Goal: Task Accomplishment & Management: Manage account settings

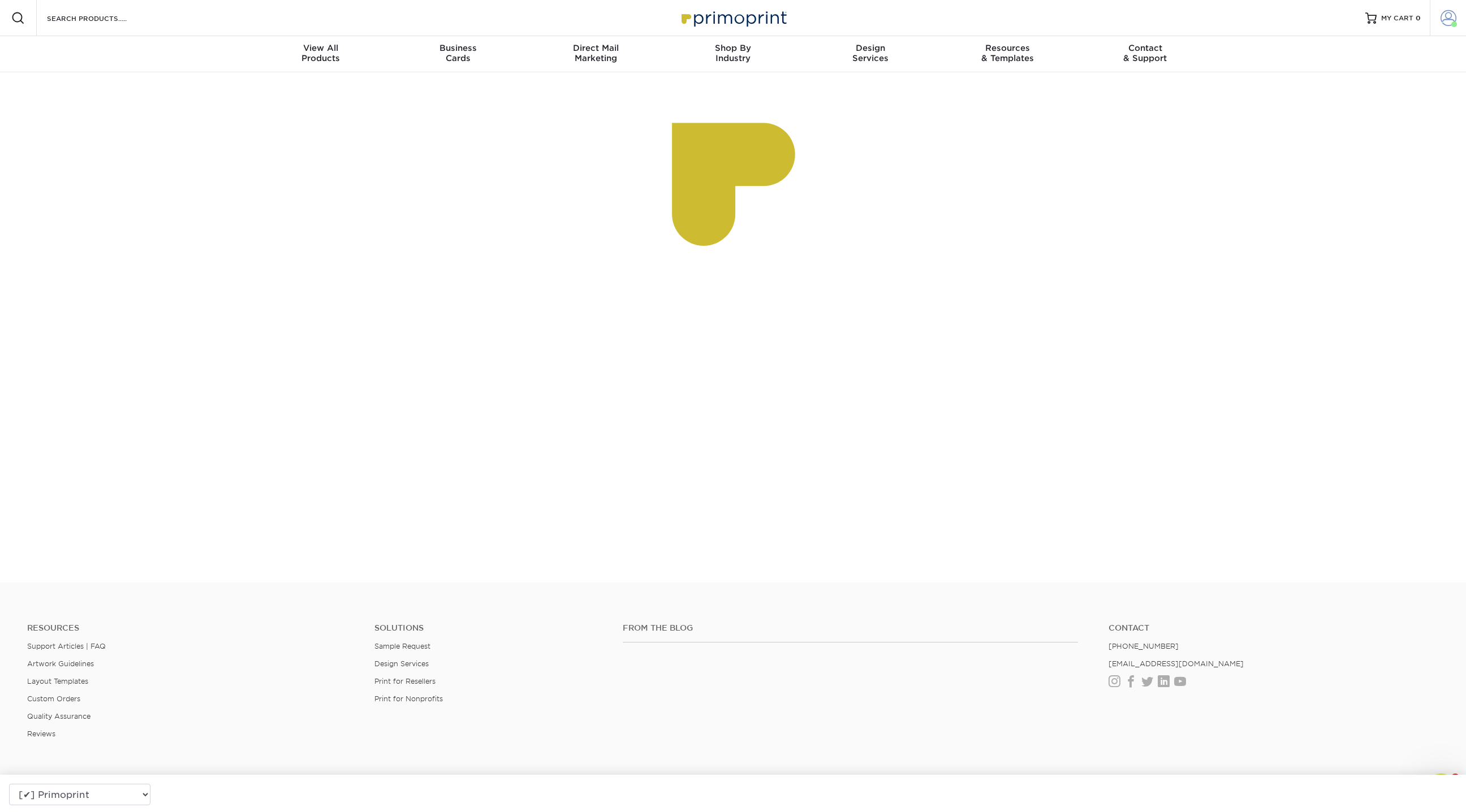
click at [1458, 16] on link "Account" at bounding box center [1447, 18] width 36 height 36
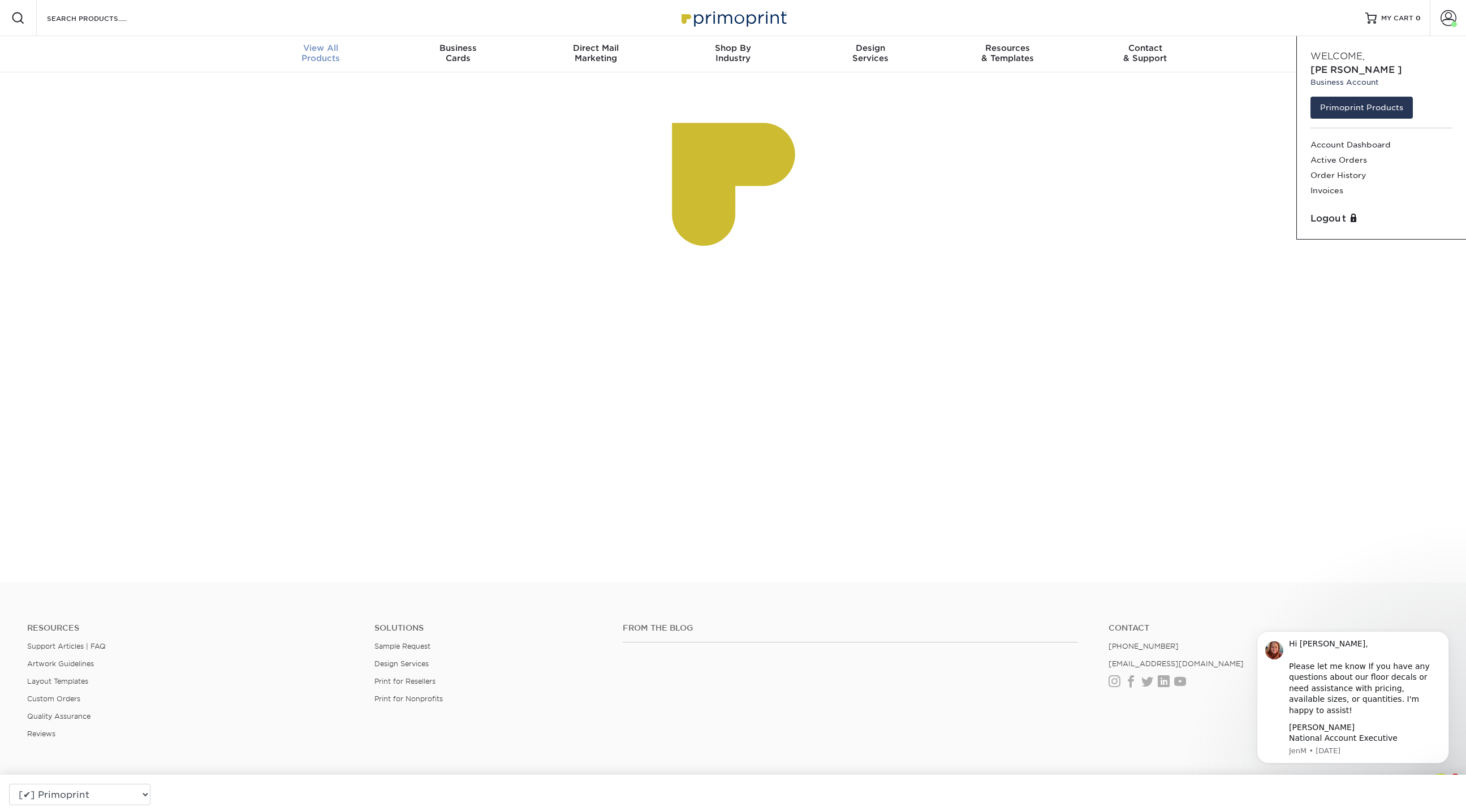
click at [313, 57] on div "View All Products" at bounding box center [321, 53] width 137 height 20
click at [330, 47] on span "View All" at bounding box center [321, 48] width 137 height 10
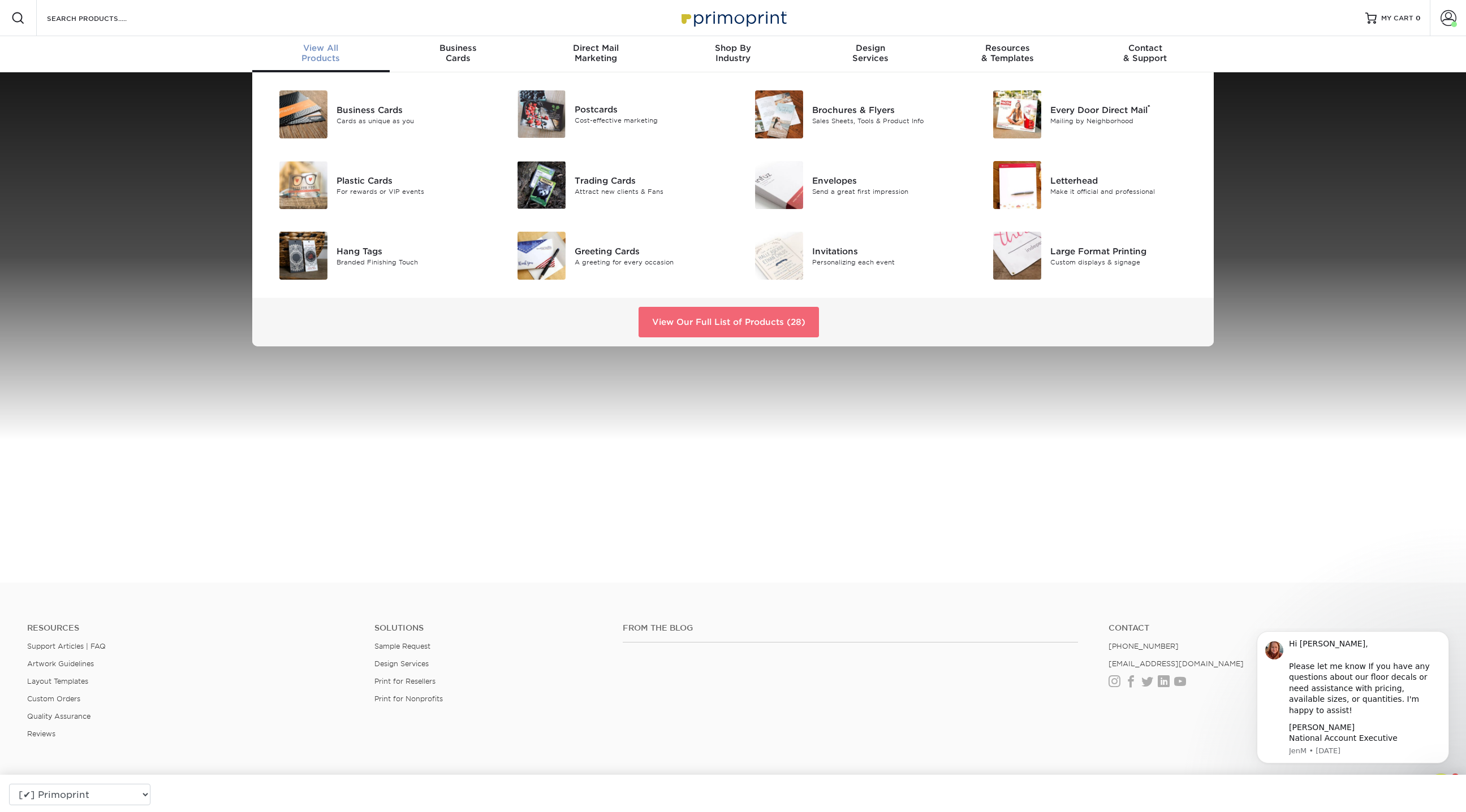
click at [688, 319] on link "View Our Full List of Products (28)" at bounding box center [729, 322] width 180 height 30
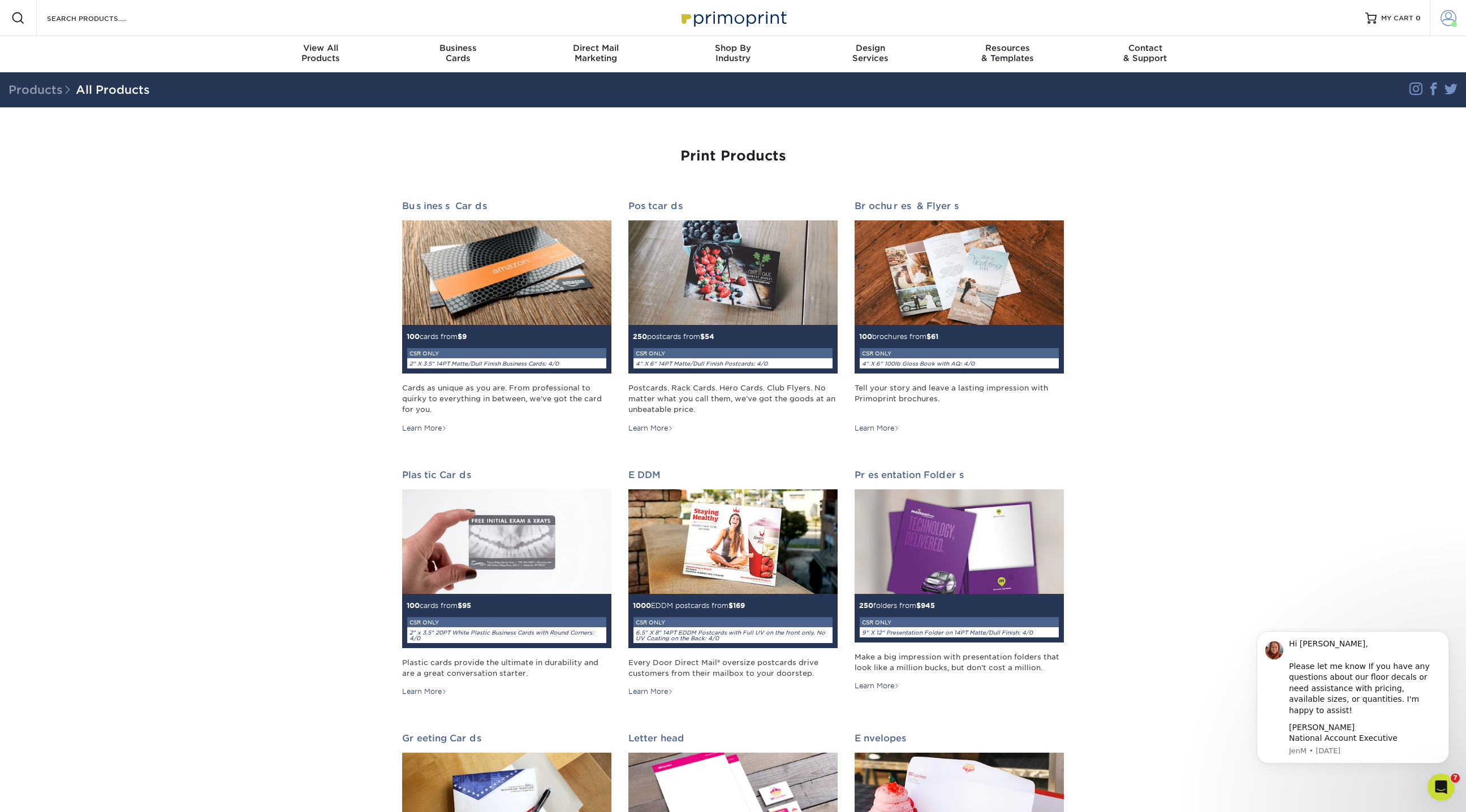
click at [1452, 23] on span at bounding box center [1453, 24] width 5 height 5
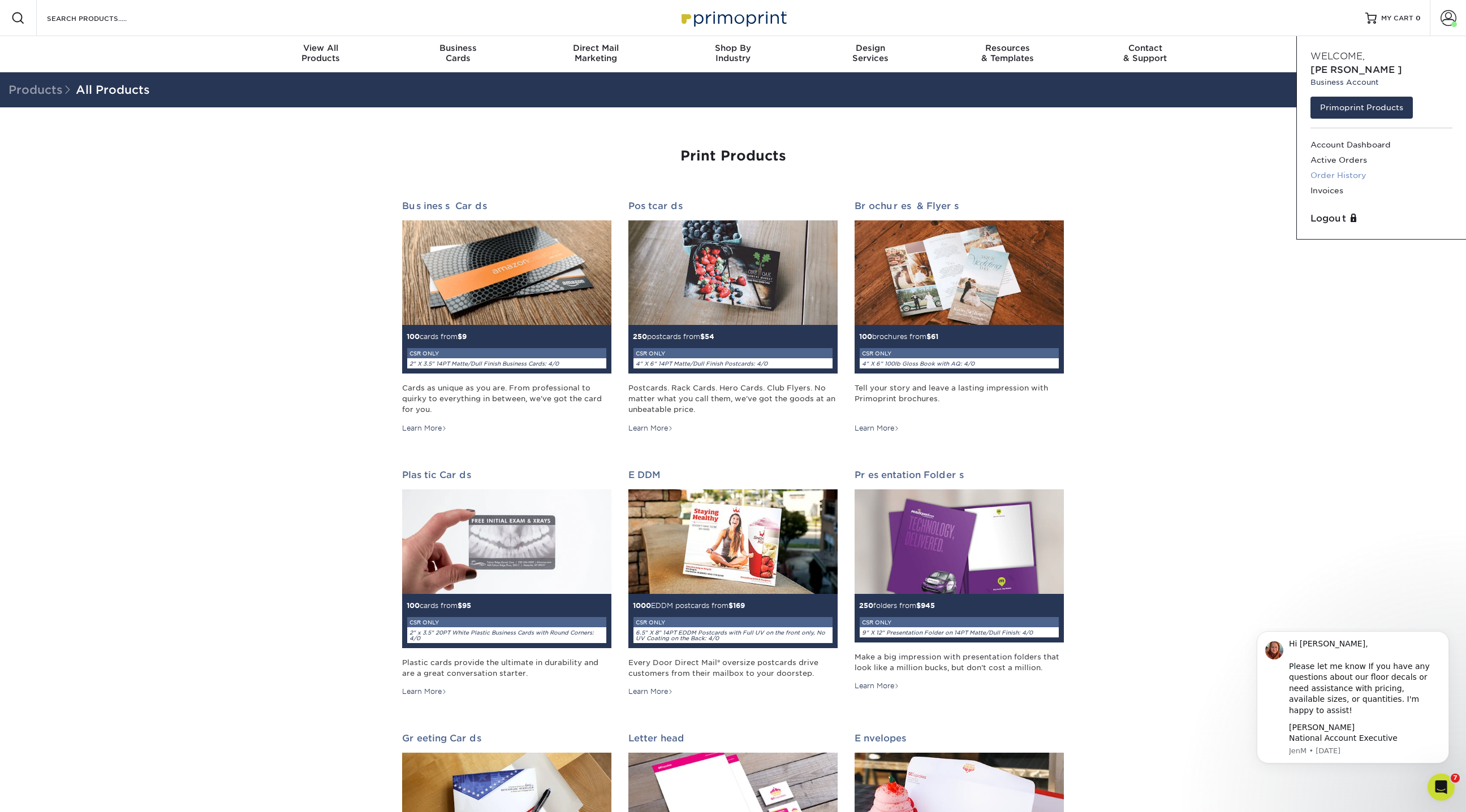
click at [1340, 168] on link "Order History" at bounding box center [1382, 176] width 142 height 16
